Goal: Find specific page/section: Find specific page/section

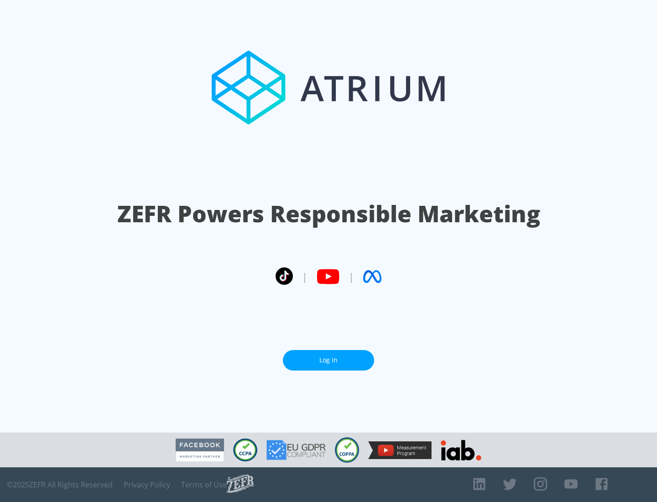
click at [329, 360] on link "Log In" at bounding box center [328, 360] width 91 height 21
